Goal: Information Seeking & Learning: Learn about a topic

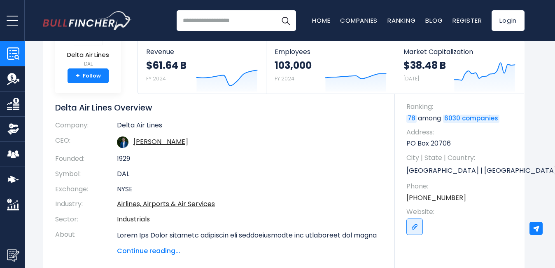
scroll to position [29, 0]
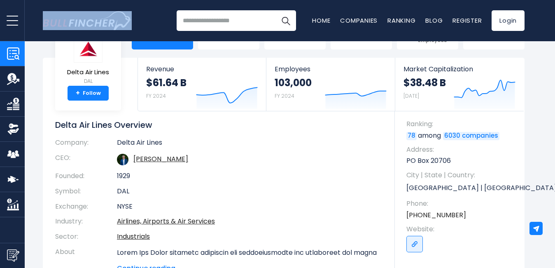
drag, startPoint x: 35, startPoint y: 21, endPoint x: 117, endPoint y: 21, distance: 81.1
click at [117, 21] on header "Overview Revenue Financials Balance Sheet" at bounding box center [277, 20] width 555 height 41
copy picture "Go to homepage"
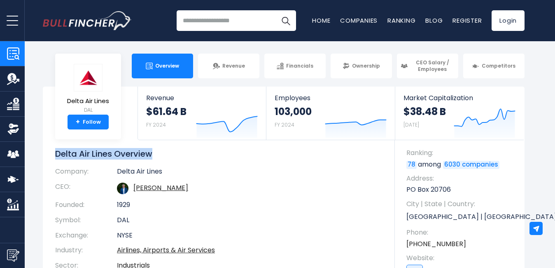
drag, startPoint x: 155, startPoint y: 154, endPoint x: 44, endPoint y: 153, distance: 111.6
click at [44, 153] on div "Delta Air Lines DAL + Follow Revenue $61.64 B FY 2024 Created with Highcharts 1…" at bounding box center [284, 200] width 482 height 229
copy h1 "Delta Air Lines Overview"
click at [238, 186] on td "[PERSON_NAME]" at bounding box center [250, 188] width 266 height 18
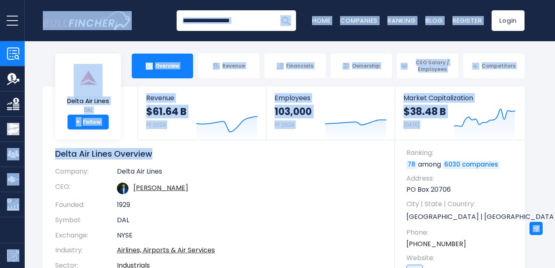
drag, startPoint x: 174, startPoint y: 154, endPoint x: 20, endPoint y: 134, distance: 155.7
click at [20, 134] on body "Overview Revenue Financials Ratios" at bounding box center [277, 134] width 555 height 268
click at [149, 158] on h1 "Delta Air Lines Overview" at bounding box center [218, 153] width 327 height 11
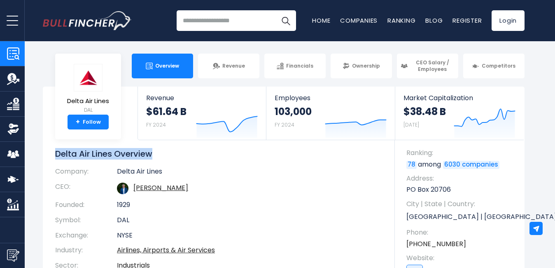
drag, startPoint x: 168, startPoint y: 156, endPoint x: 41, endPoint y: 152, distance: 126.9
click at [41, 152] on div "Delta Air Lines DAL + Follow Revenue $61.64 B FY 2024 Created with Highcharts 1…" at bounding box center [284, 200] width 494 height 229
copy h1 "Delta Air Lines Overview"
